Goal: Task Accomplishment & Management: Use online tool/utility

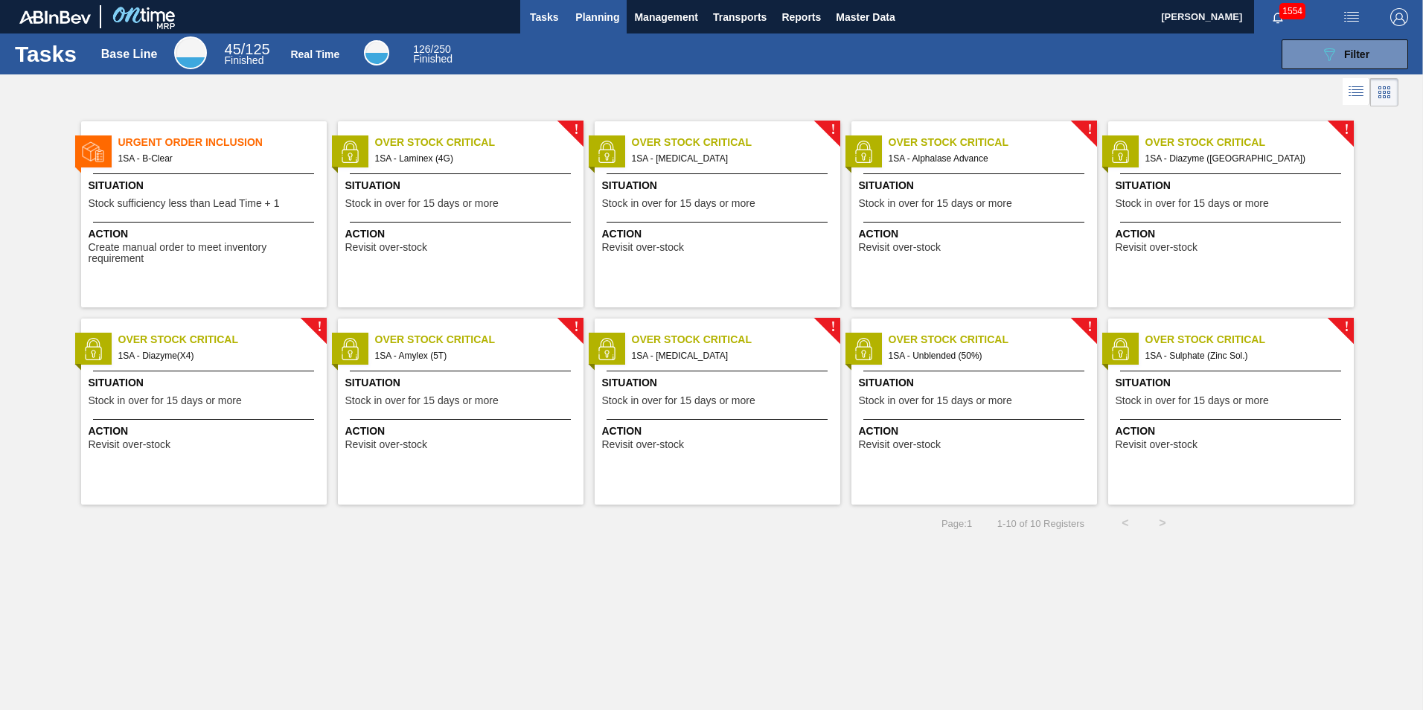
click at [590, 16] on span "Planning" at bounding box center [597, 17] width 44 height 18
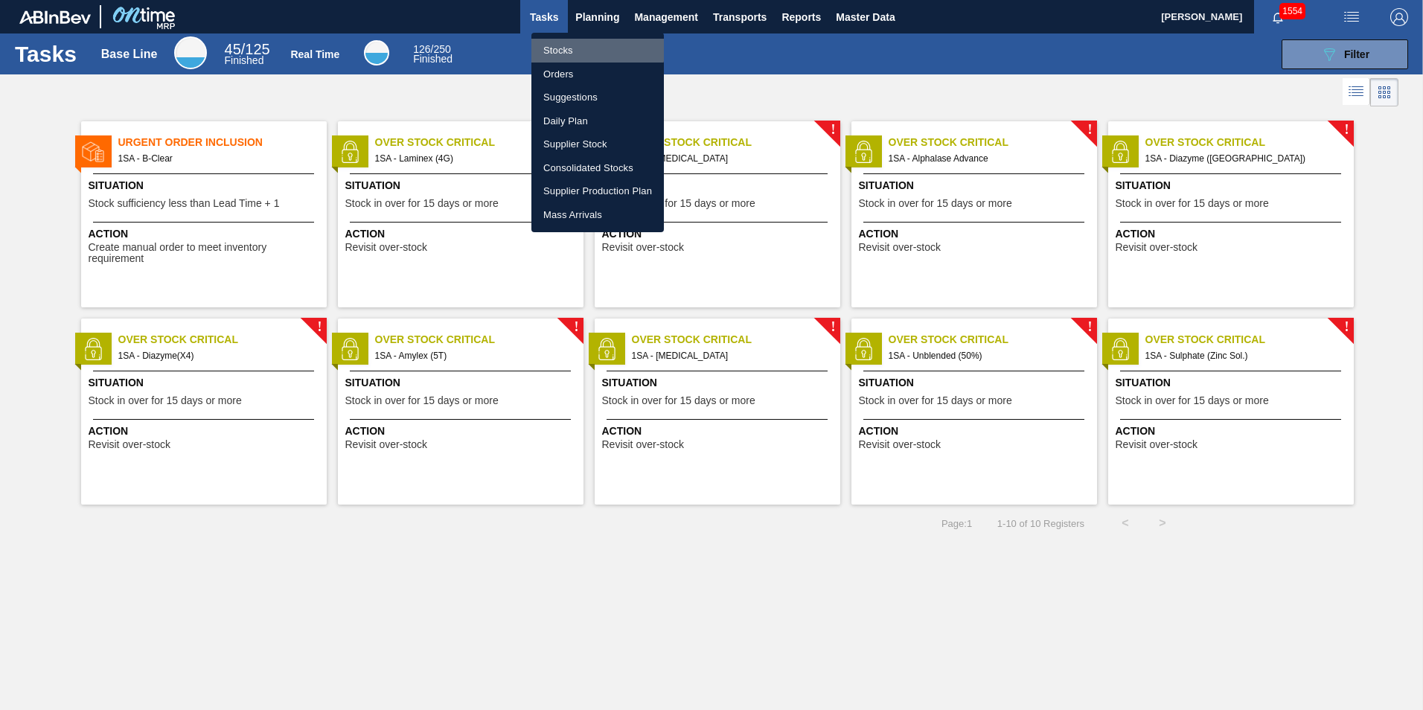
click at [583, 50] on li "Stocks" at bounding box center [597, 51] width 132 height 24
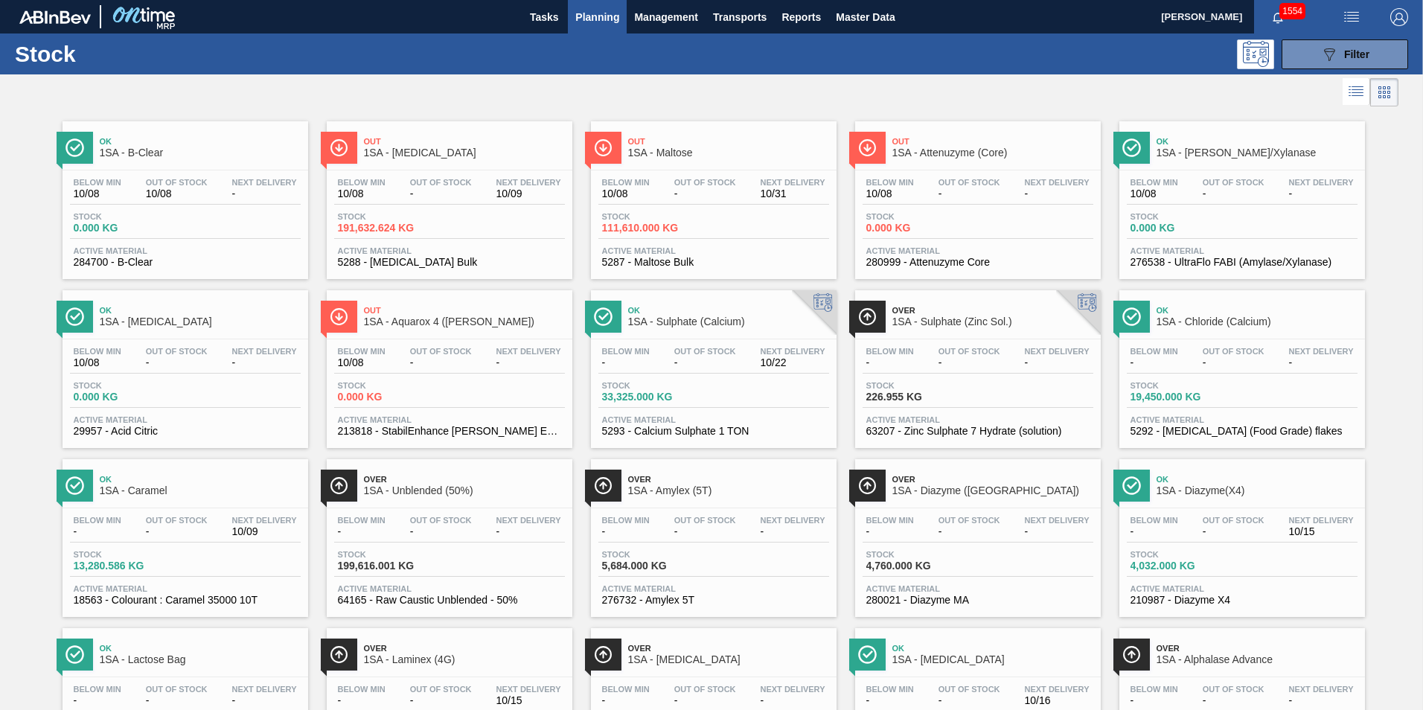
click at [1201, 382] on span "Stock" at bounding box center [1183, 385] width 104 height 9
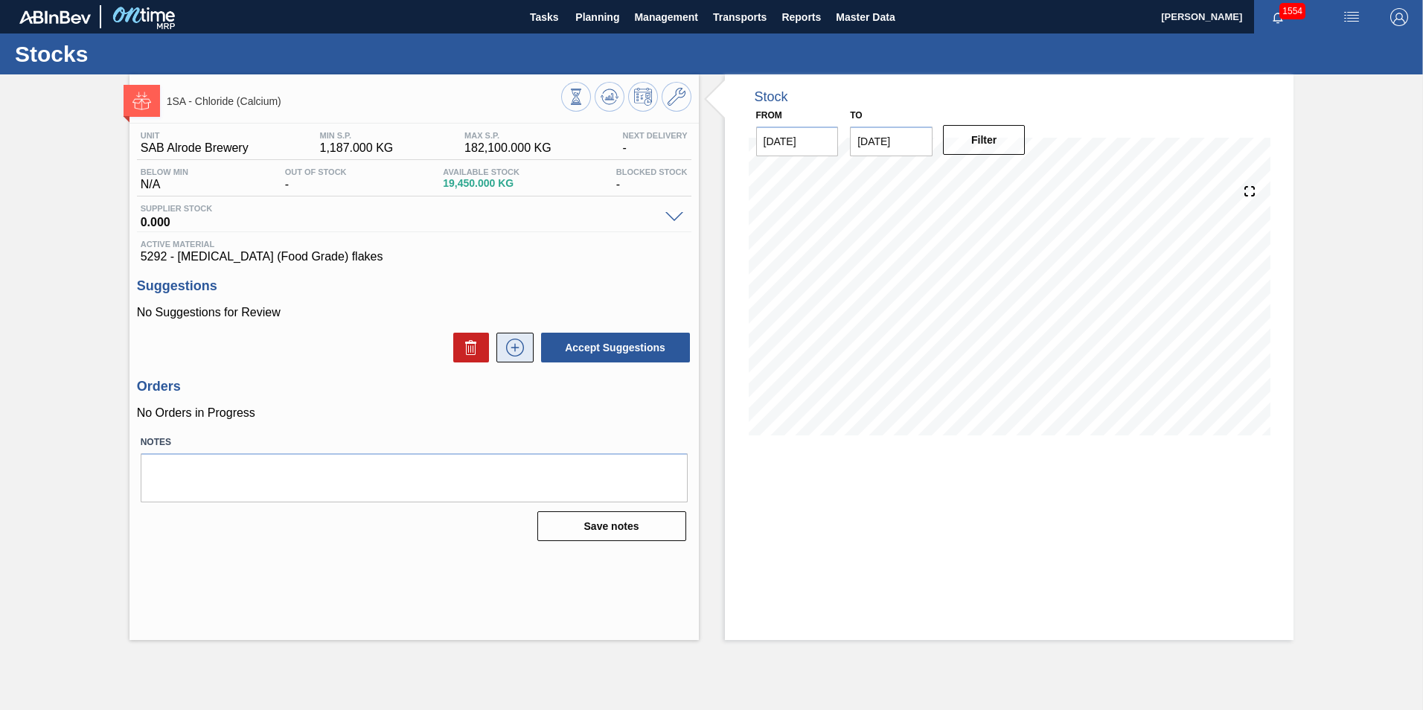
click at [518, 351] on icon at bounding box center [515, 348] width 24 height 18
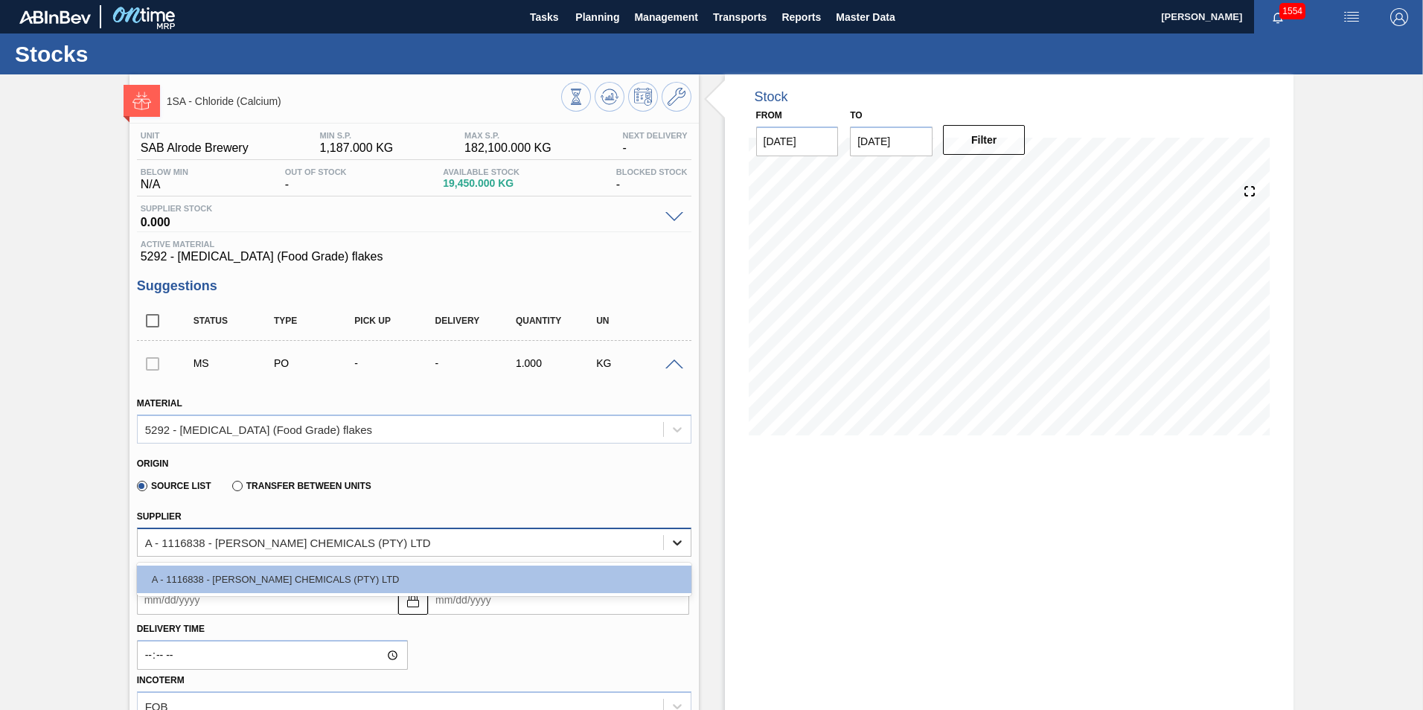
click at [678, 542] on icon at bounding box center [677, 542] width 9 height 5
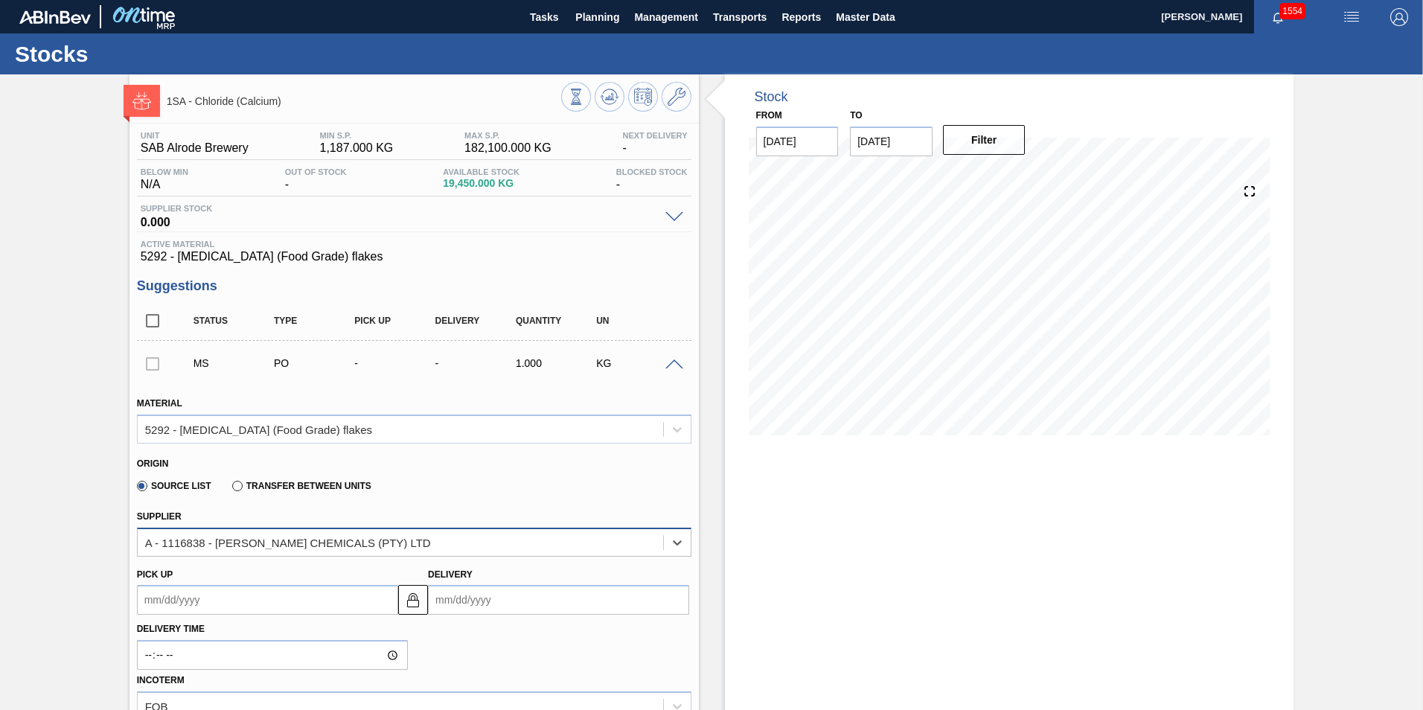
click at [546, 542] on div "A - 1116838 - [PERSON_NAME] CHEMICALS (PTY) LTD" at bounding box center [400, 542] width 525 height 22
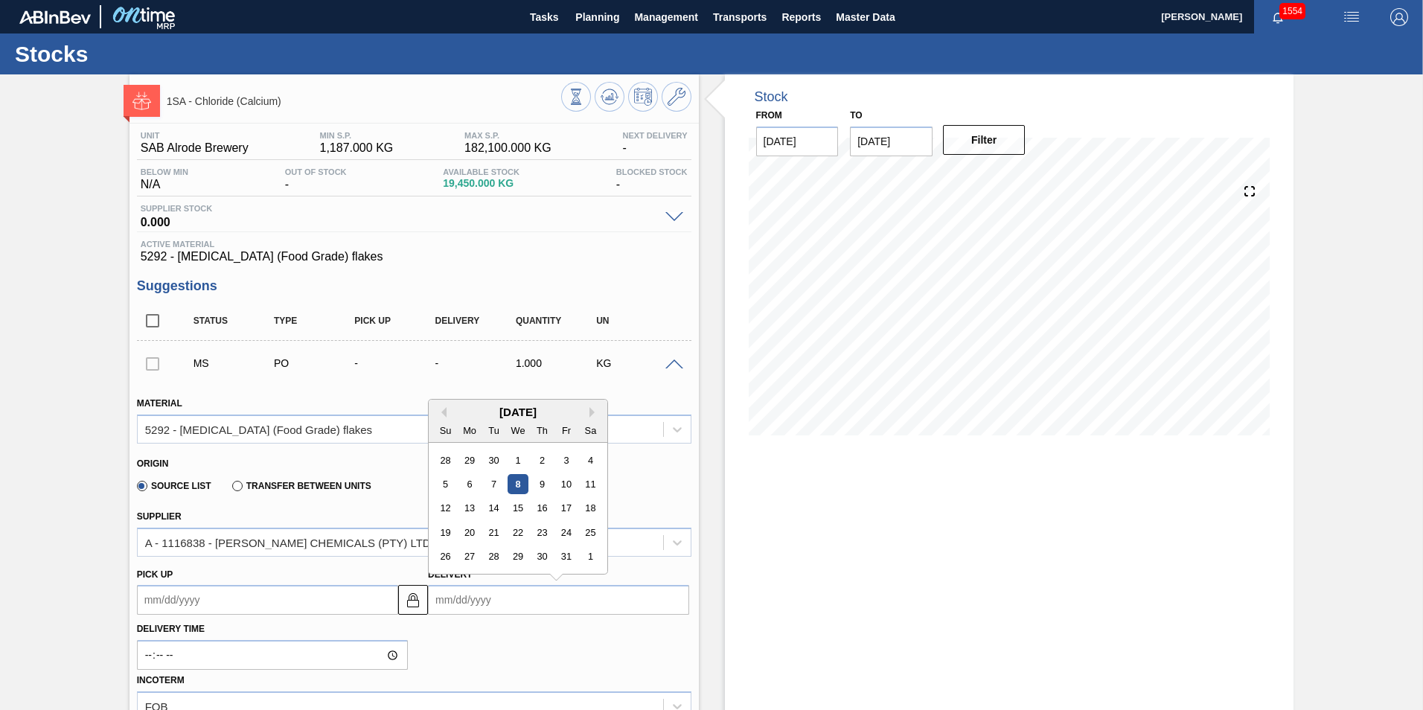
click at [502, 601] on input "Delivery" at bounding box center [558, 600] width 261 height 30
click at [521, 510] on div "15" at bounding box center [518, 509] width 20 height 20
type up3263284338 "[DATE]"
type input "[DATE]"
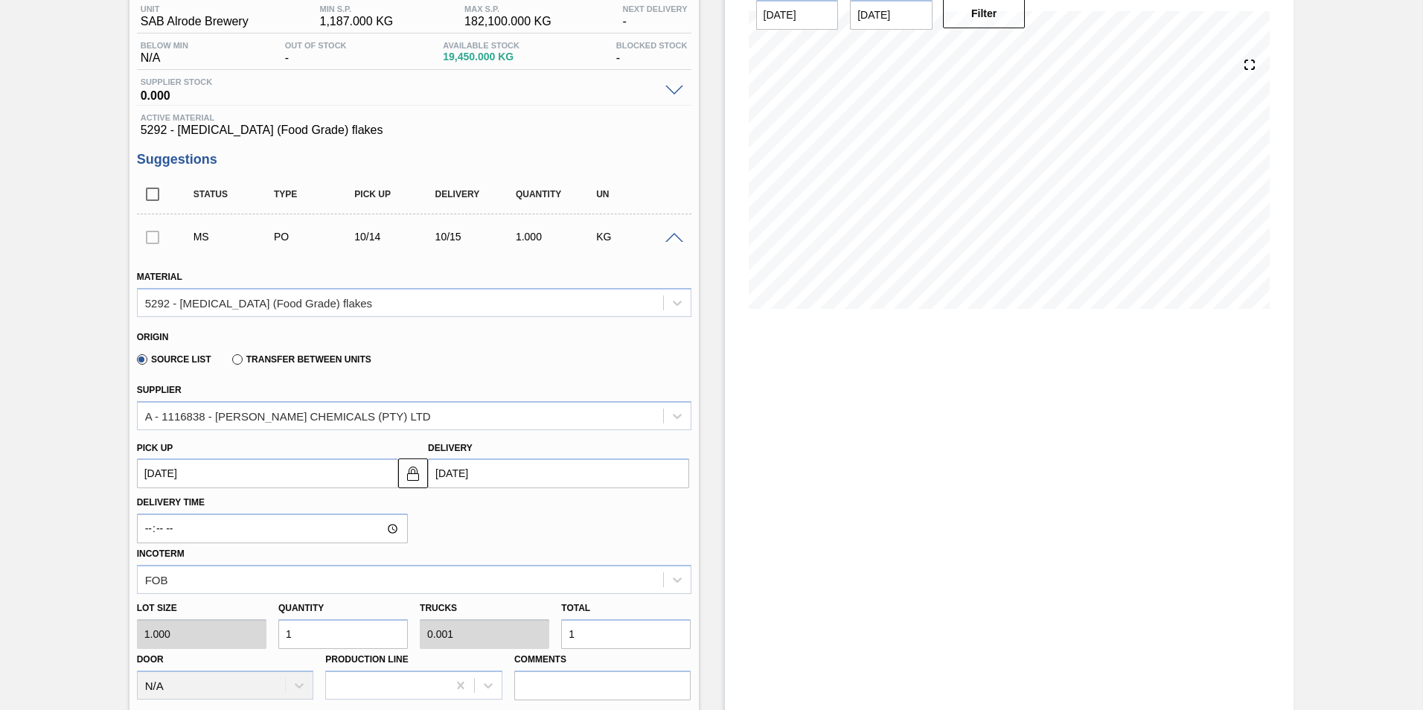
scroll to position [149, 0]
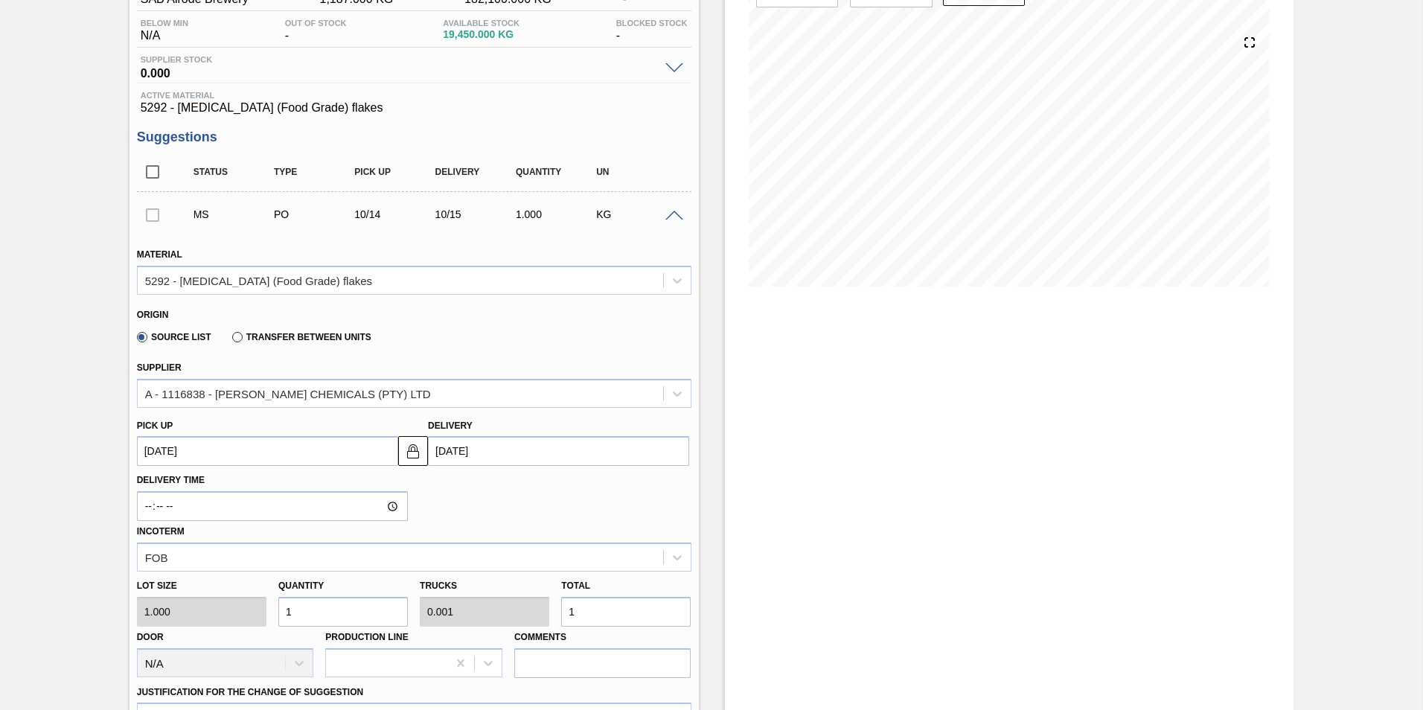
click at [589, 616] on input "1" at bounding box center [626, 612] width 130 height 30
type input "11,000"
type input "11"
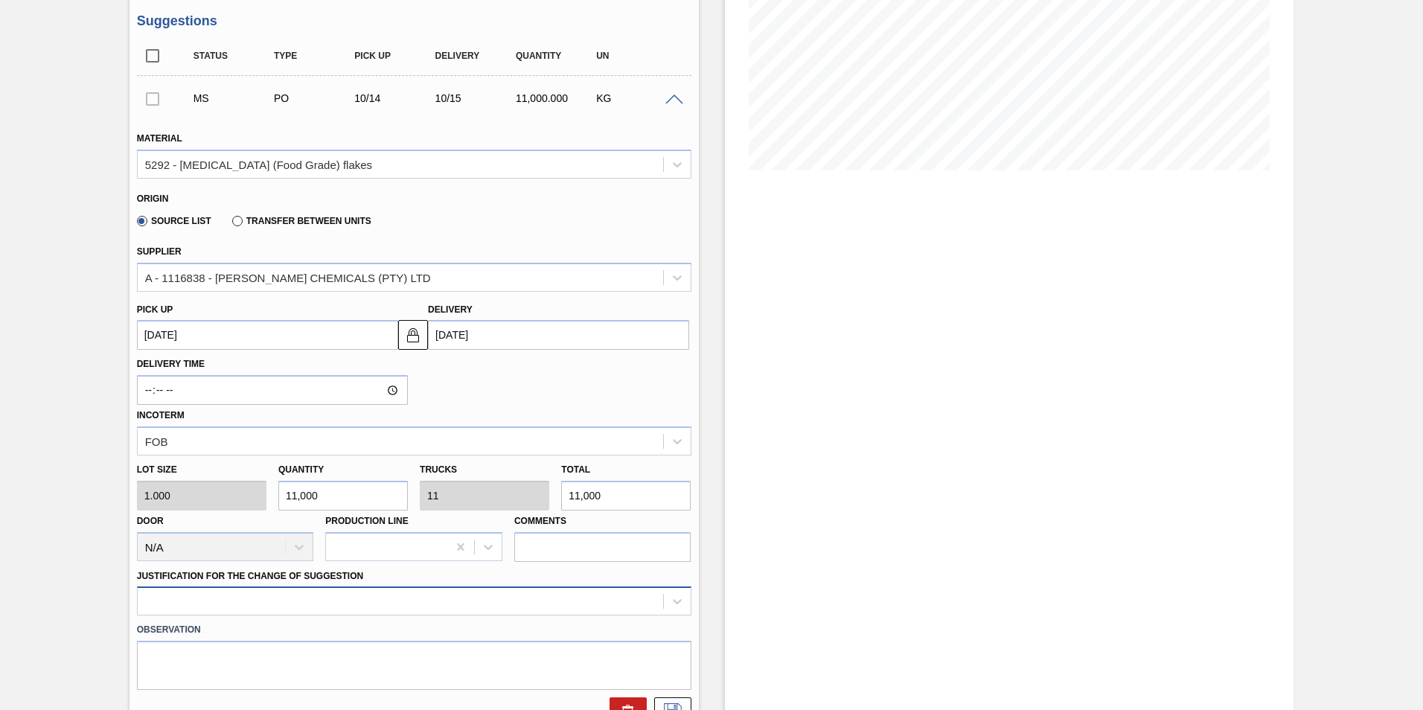
scroll to position [298, 0]
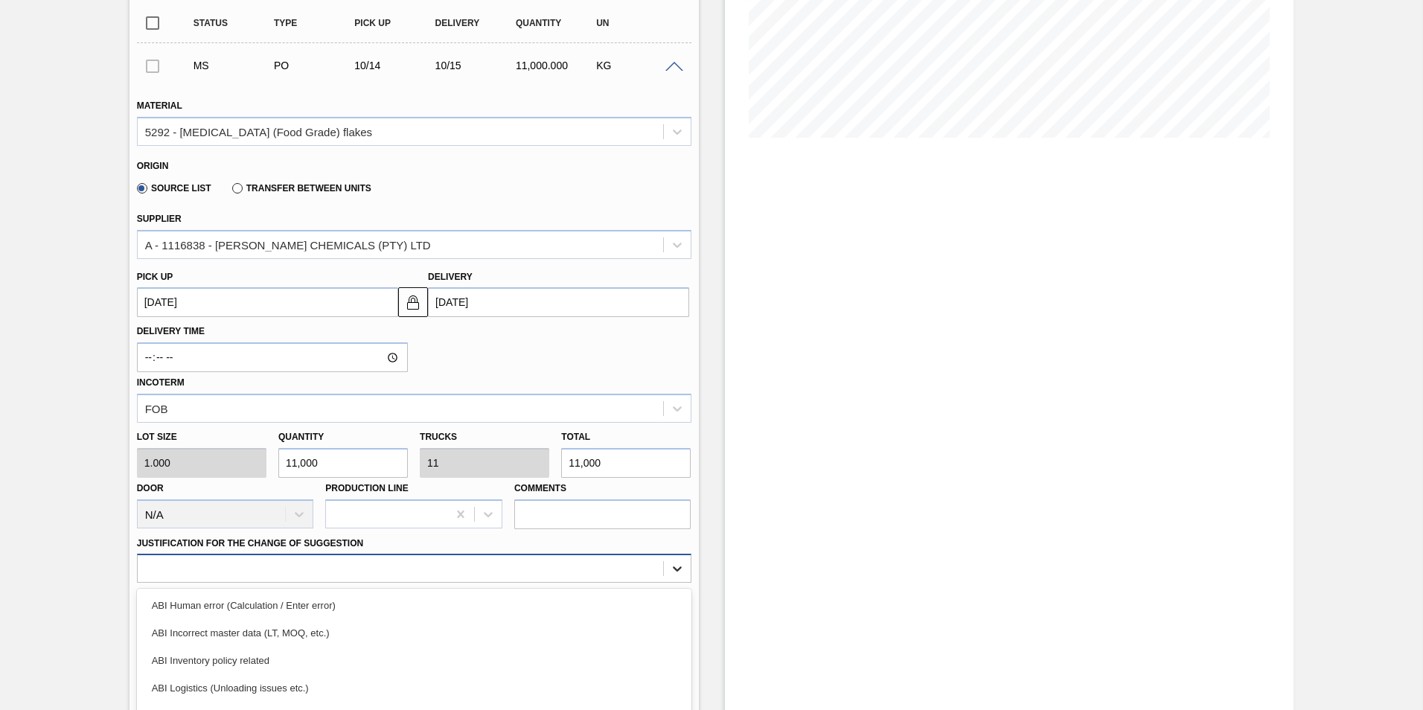
click at [672, 569] on div "option ABI Logistics (Unloading issues etc.) focused, 4 of 18. 18 results avail…" at bounding box center [414, 568] width 554 height 29
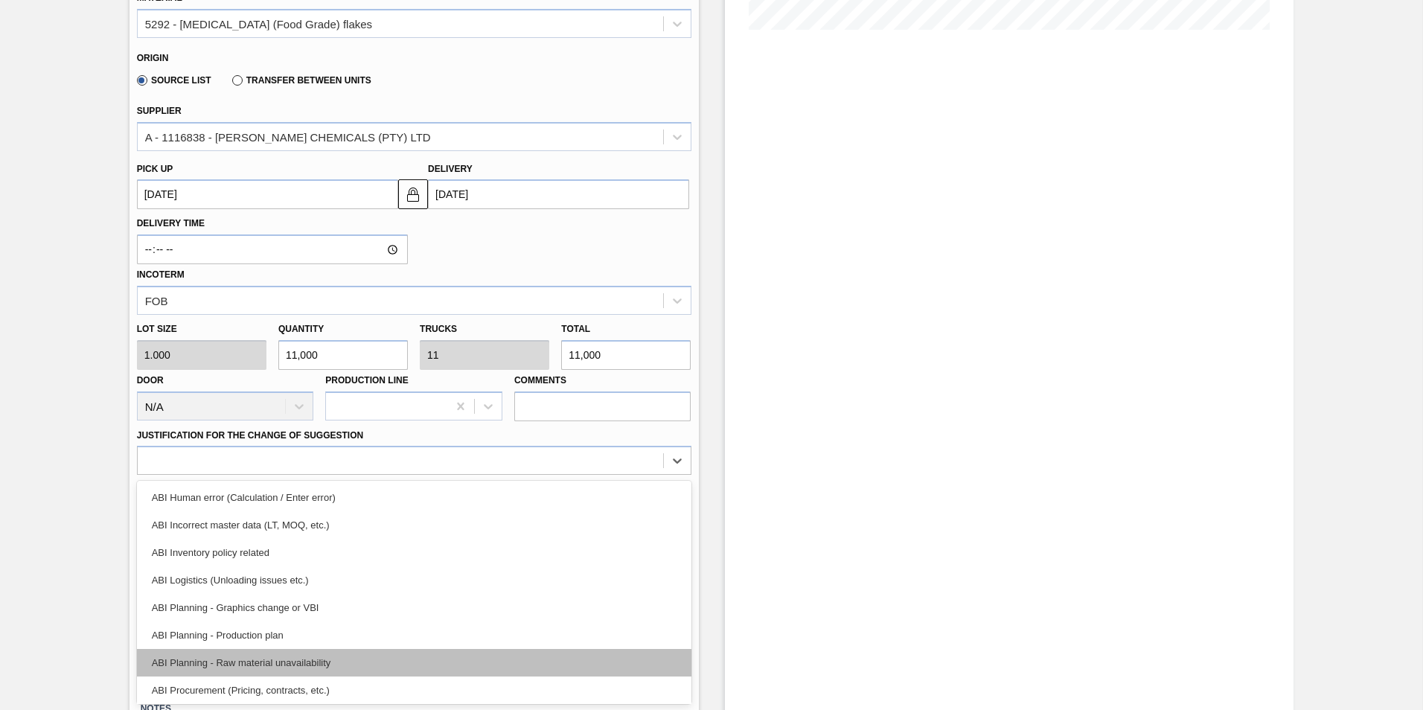
click at [310, 661] on div "ABI Planning - Raw material unavailability" at bounding box center [414, 663] width 554 height 28
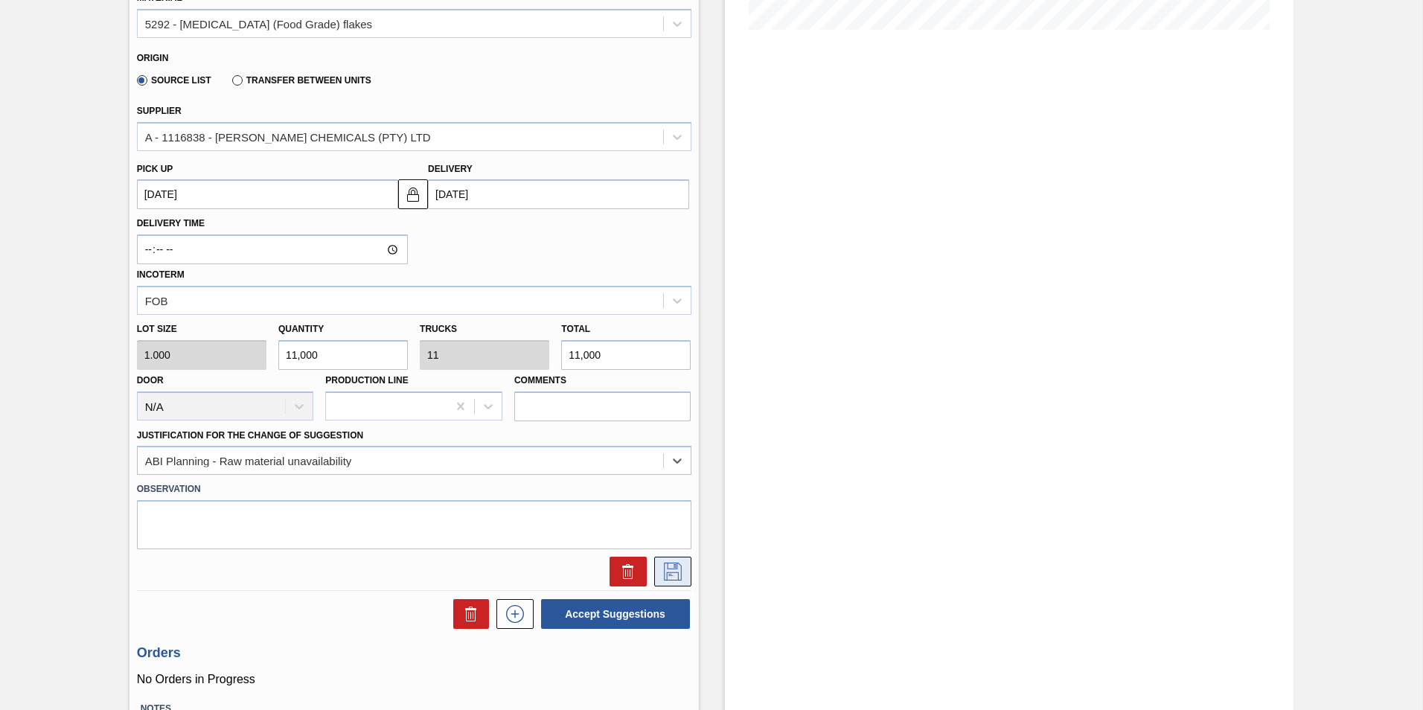
click at [674, 572] on icon at bounding box center [673, 572] width 24 height 18
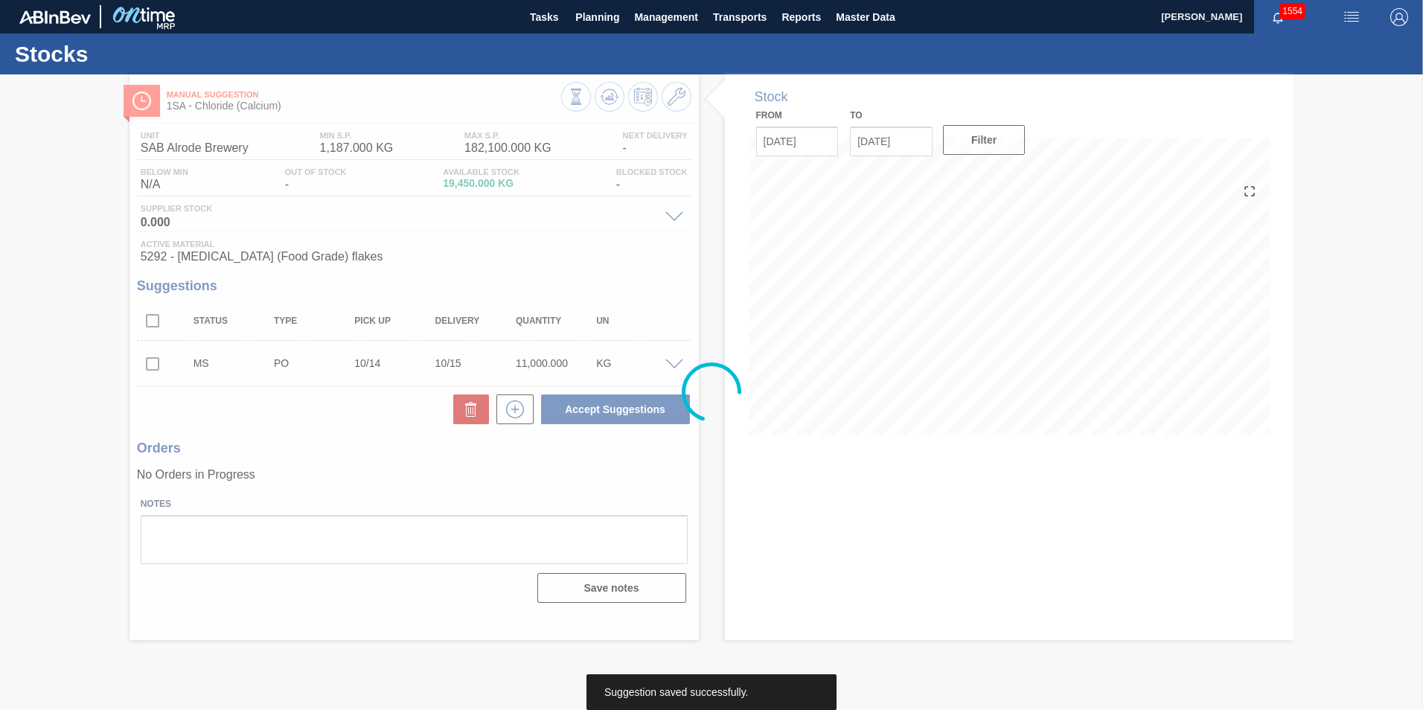
scroll to position [0, 0]
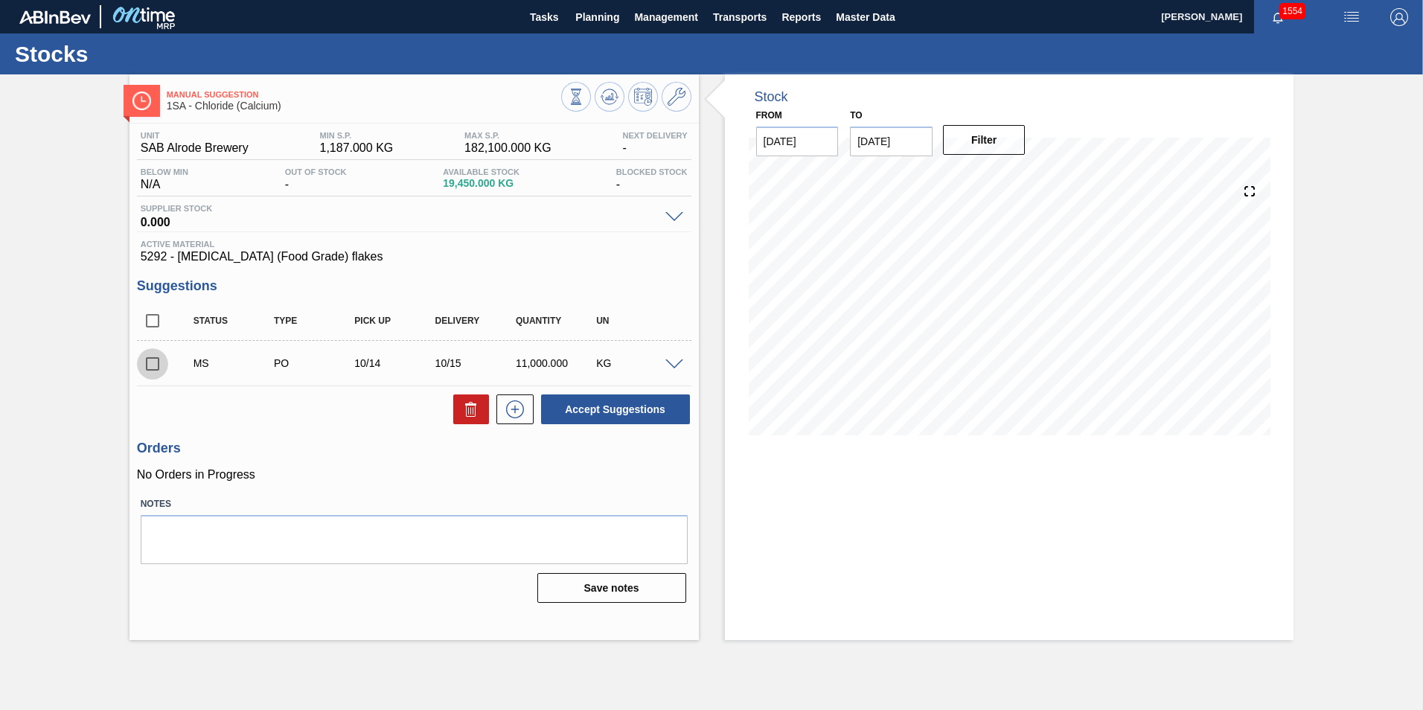
click at [148, 364] on input "checkbox" at bounding box center [152, 363] width 31 height 31
click at [598, 410] on button "Accept Suggestions" at bounding box center [615, 409] width 149 height 30
checkbox input "false"
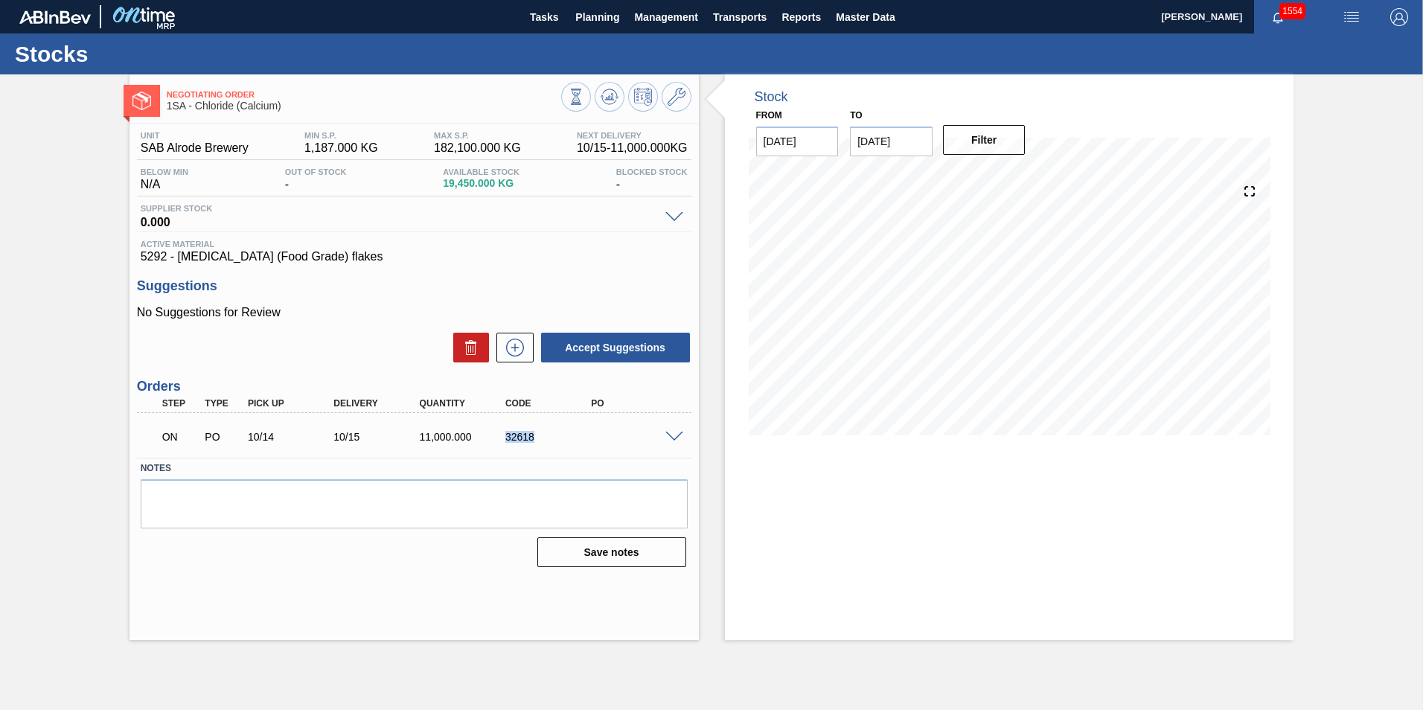
drag, startPoint x: 538, startPoint y: 435, endPoint x: 506, endPoint y: 436, distance: 32.0
click at [506, 436] on div "32618" at bounding box center [550, 437] width 96 height 12
copy div "32618"
